Goal: Task Accomplishment & Management: Use online tool/utility

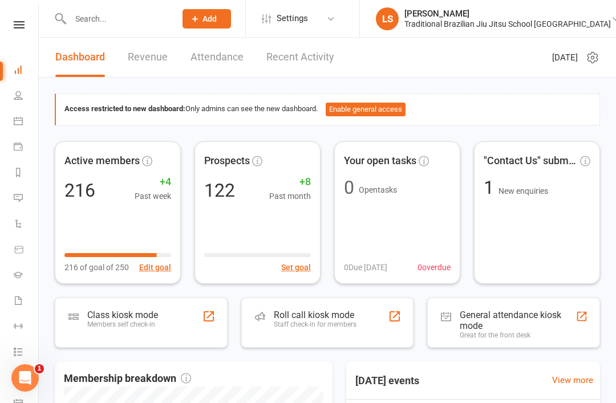
click at [307, 324] on div "Staff check-in for members" at bounding box center [315, 324] width 83 height 8
click at [315, 320] on div "Staff check-in for members" at bounding box center [315, 324] width 83 height 8
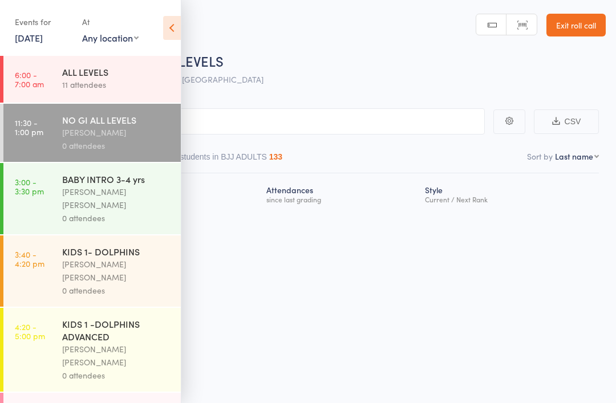
click at [173, 22] on icon at bounding box center [172, 28] width 18 height 24
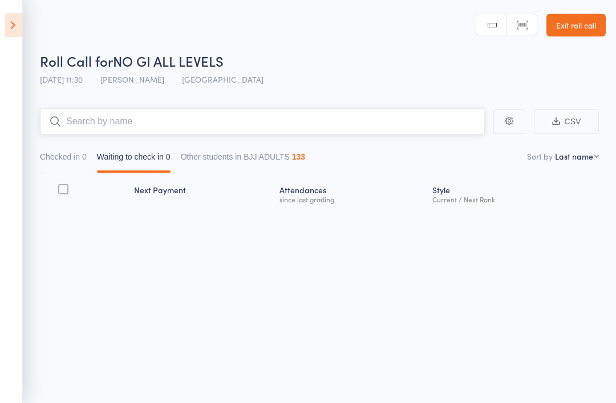
click at [142, 113] on input "search" at bounding box center [262, 121] width 445 height 26
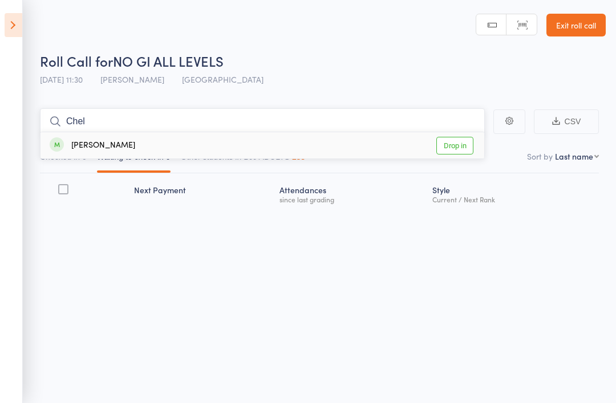
type input "Chel"
click at [98, 137] on div "Chelsea Turner Drop in" at bounding box center [261, 145] width 443 height 26
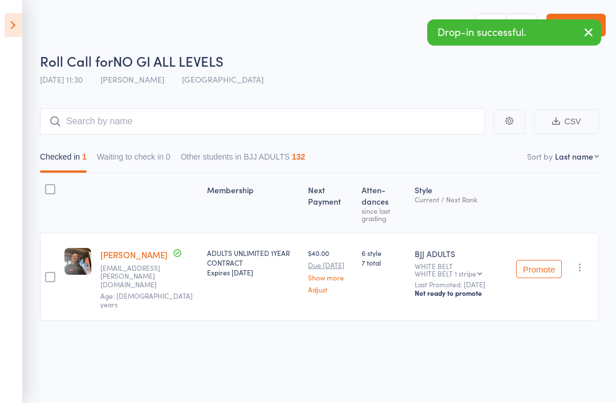
click at [341, 58] on div "Roll Call for NO GI ALL LEVELS" at bounding box center [322, 60] width 565 height 19
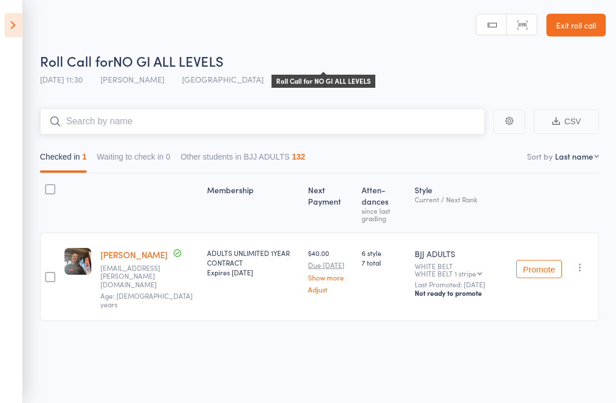
click at [140, 119] on input "search" at bounding box center [262, 121] width 445 height 26
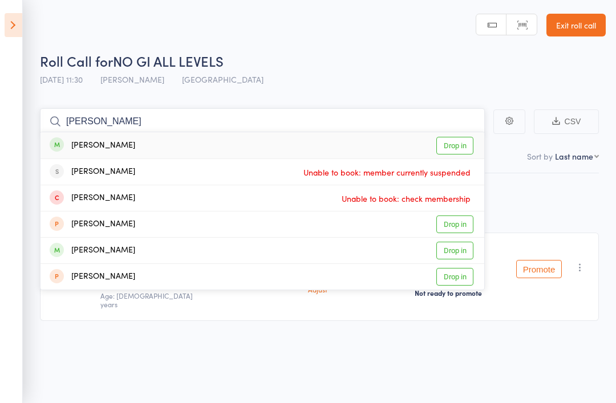
type input "Ross"
click at [449, 146] on link "Drop in" at bounding box center [454, 146] width 37 height 18
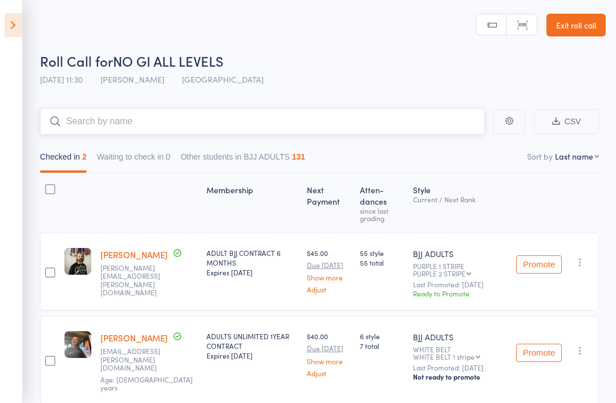
click at [423, 115] on input "search" at bounding box center [262, 121] width 445 height 26
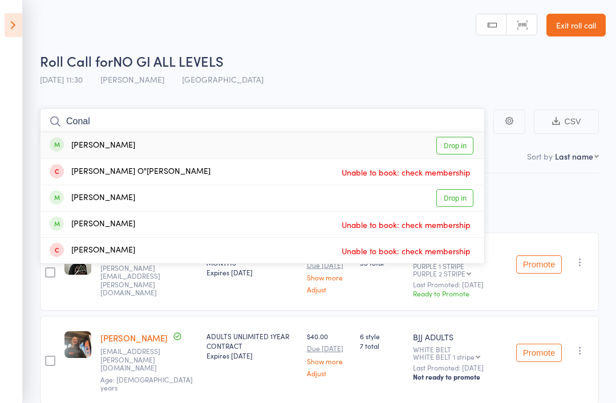
type input "Conal"
click at [464, 145] on link "Drop in" at bounding box center [454, 146] width 37 height 18
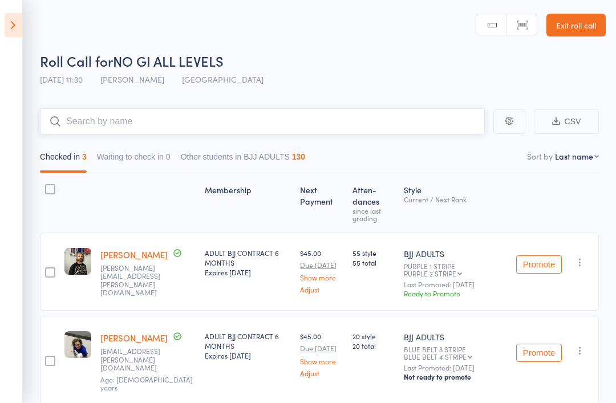
click at [227, 113] on input "search" at bounding box center [262, 121] width 445 height 26
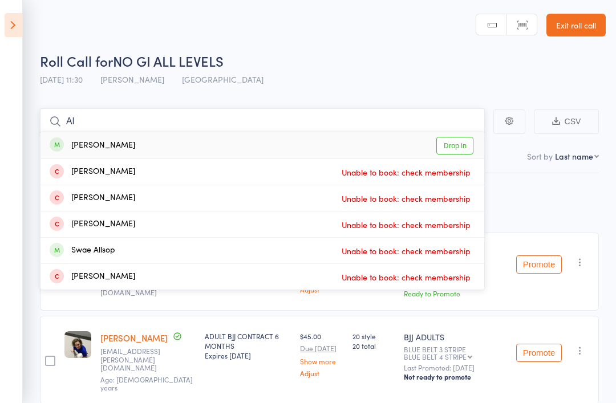
type input "Al"
click at [462, 145] on link "Drop in" at bounding box center [454, 146] width 37 height 18
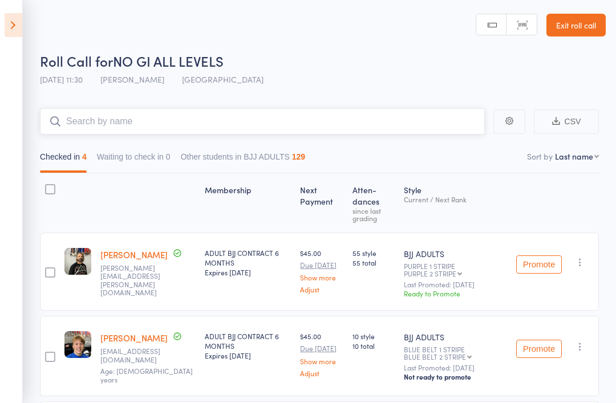
click at [127, 124] on input "search" at bounding box center [262, 121] width 445 height 26
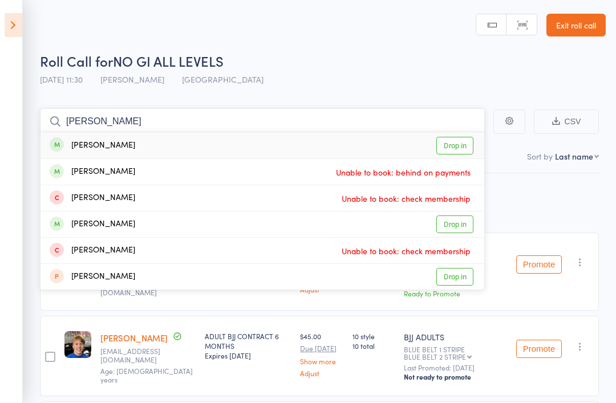
type input "Elton"
click at [461, 144] on link "Drop in" at bounding box center [454, 146] width 37 height 18
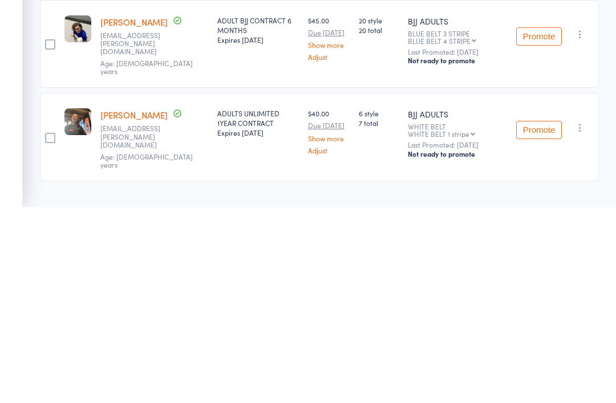
scroll to position [19, 0]
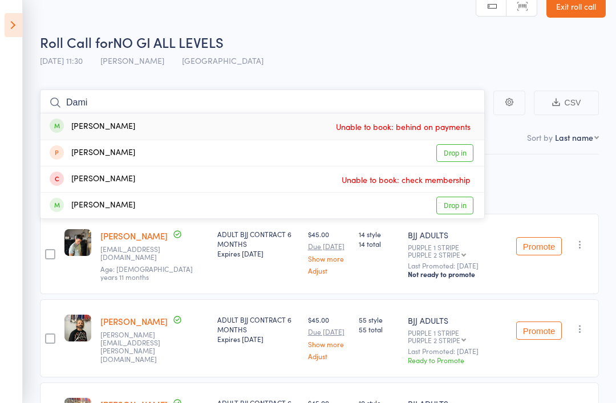
type input "Dami"
click at [282, 127] on div "Damian GLYNN Unable to book: behind on payments" at bounding box center [261, 126] width 443 height 26
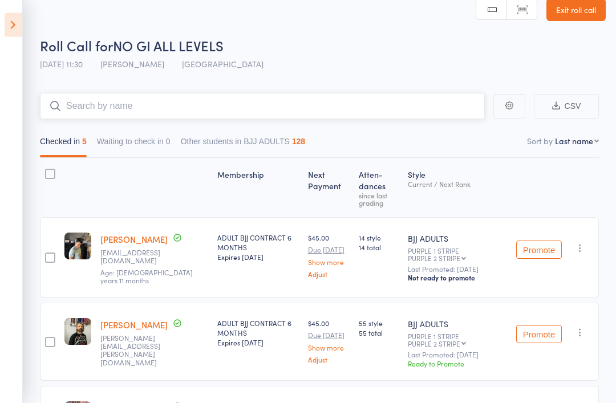
scroll to position [0, 0]
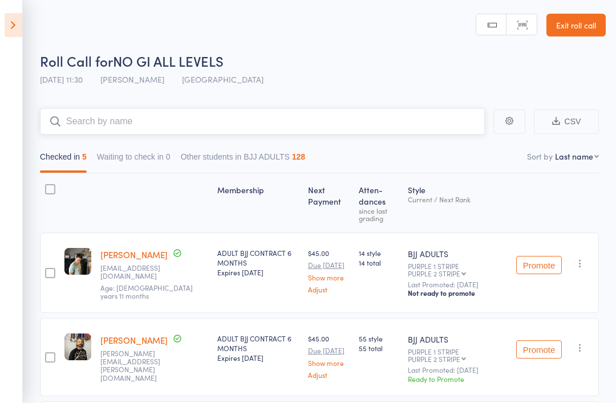
click at [250, 116] on input "search" at bounding box center [262, 121] width 445 height 26
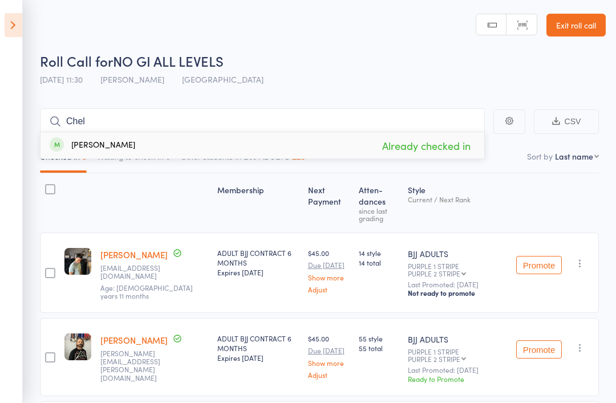
click at [412, 70] on div "Roll Call for NO GI ALL LEVELS" at bounding box center [322, 60] width 565 height 19
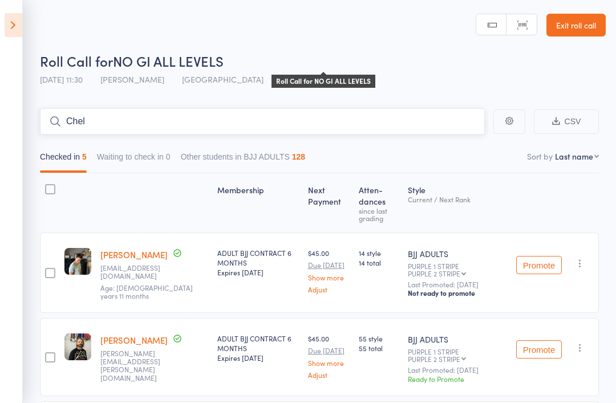
click at [286, 125] on input "Chel" at bounding box center [262, 121] width 445 height 26
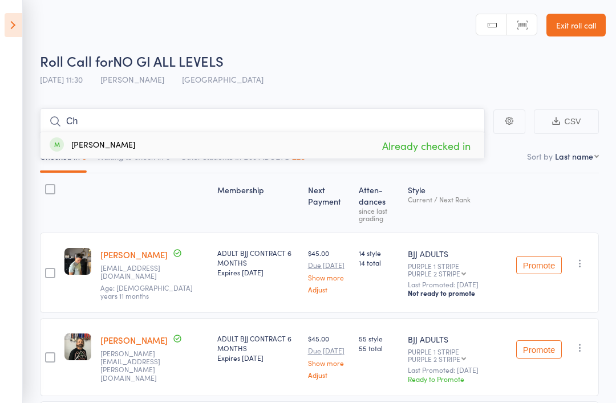
type input "C"
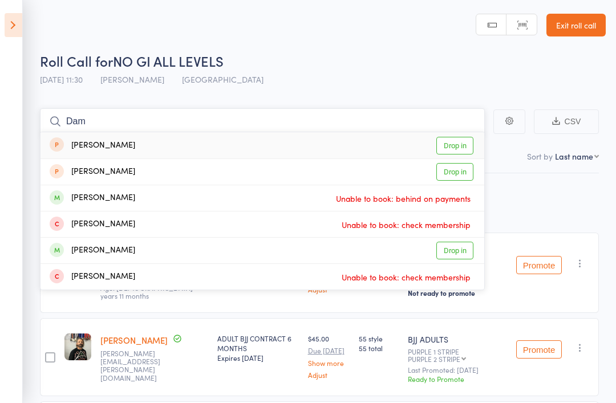
type input "Dami"
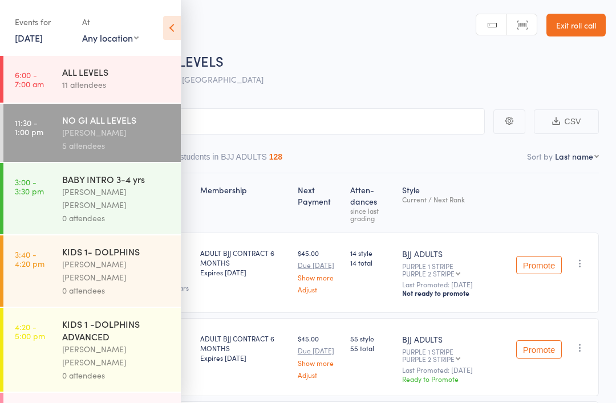
click at [170, 25] on icon at bounding box center [172, 28] width 18 height 24
